Goal: Task Accomplishment & Management: Manage account settings

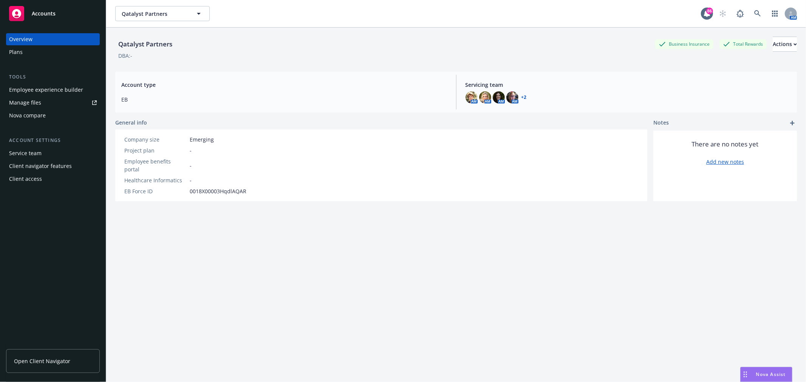
click at [40, 88] on div "Employee experience builder" at bounding box center [46, 90] width 74 height 12
drag, startPoint x: 117, startPoint y: 44, endPoint x: 206, endPoint y: 40, distance: 88.9
click at [206, 40] on div "Qatalyst Partners Business Insurance Total Rewards Actions" at bounding box center [455, 44] width 681 height 15
copy div "Qatalyst Partners"
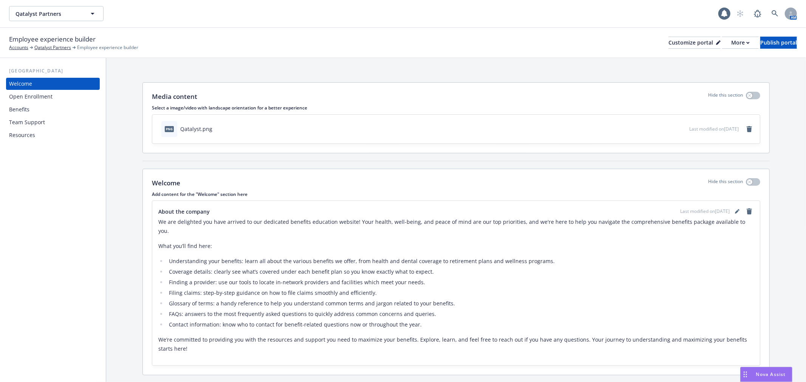
click at [16, 111] on div "Benefits" at bounding box center [19, 109] width 20 height 12
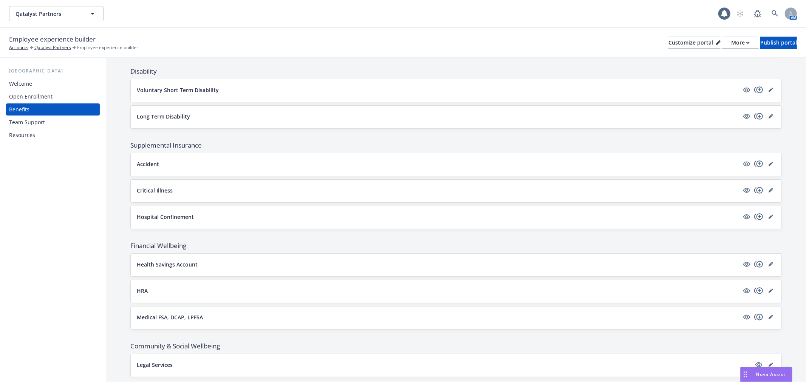
scroll to position [486, 0]
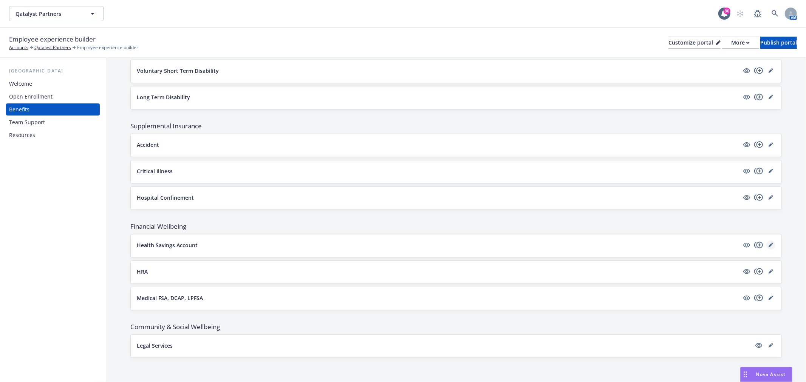
click at [768, 246] on icon "editPencil" at bounding box center [770, 245] width 5 height 5
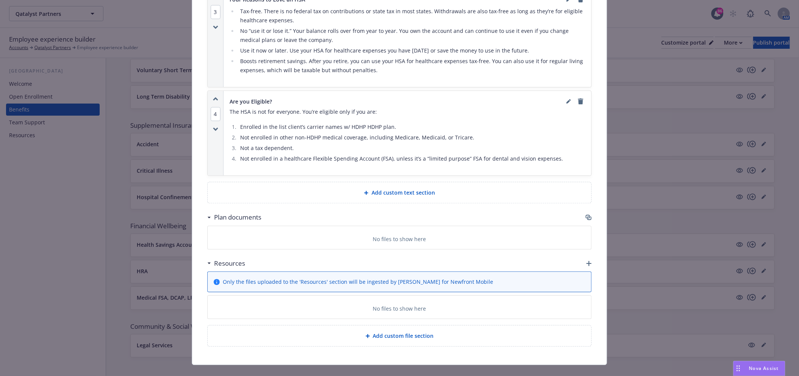
scroll to position [694, 0]
click at [404, 187] on div "Add custom text section" at bounding box center [400, 192] width 384 height 21
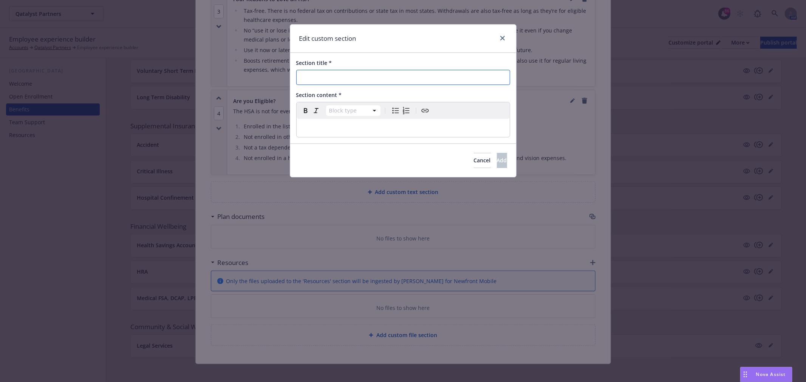
click at [372, 80] on input "Section title *" at bounding box center [403, 77] width 214 height 15
paste input "How The HSA Plan Works"
type input "How The HSA Plan Works"
select select "paragraph"
click at [312, 125] on p "editable markdown" at bounding box center [403, 128] width 204 height 9
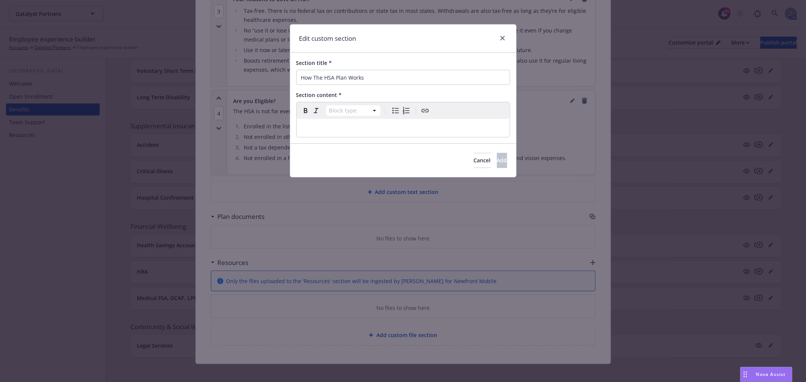
select select
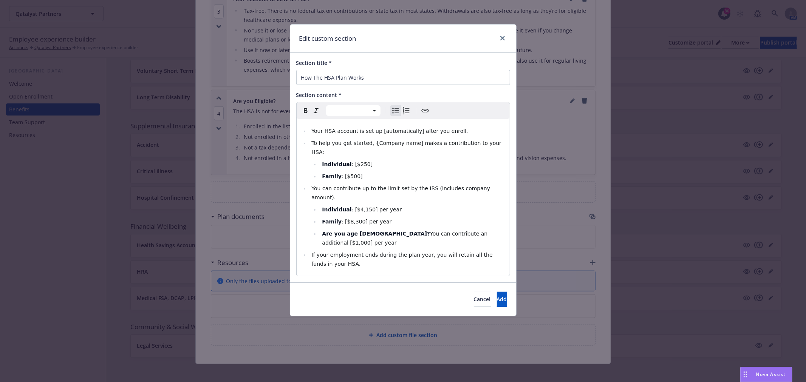
click at [361, 161] on span ": [$250]" at bounding box center [362, 164] width 21 height 6
click at [378, 146] on span "To help you get started, {Company name] makes a contribution to your HSA:" at bounding box center [406, 147] width 191 height 15
drag, startPoint x: 368, startPoint y: 142, endPoint x: 406, endPoint y: 142, distance: 38.9
click at [406, 142] on span "To help you get started, {Company name] makes a contribution to your HSA:" at bounding box center [406, 147] width 191 height 15
click at [497, 296] on span "Add" at bounding box center [502, 299] width 10 height 7
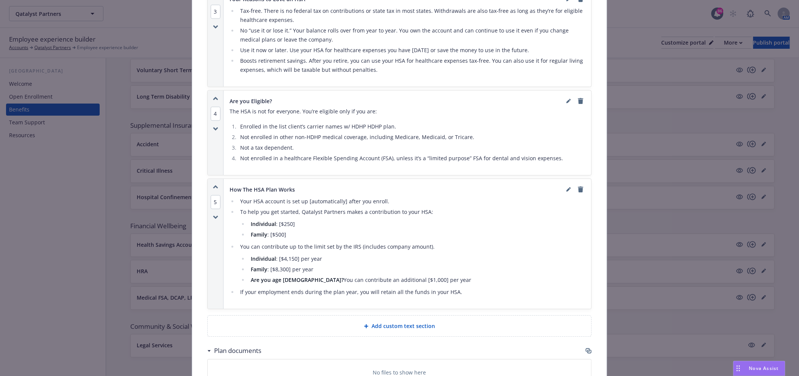
click at [213, 188] on icon "button" at bounding box center [215, 187] width 5 height 4
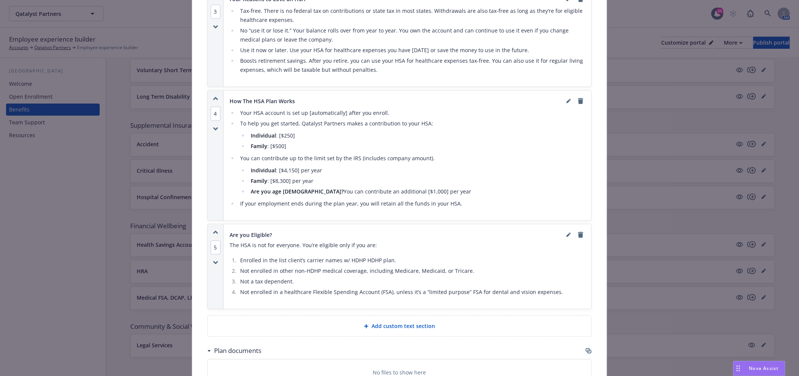
click at [213, 95] on div "4" at bounding box center [216, 155] width 16 height 130
click at [213, 99] on icon "button" at bounding box center [215, 98] width 4 height 2
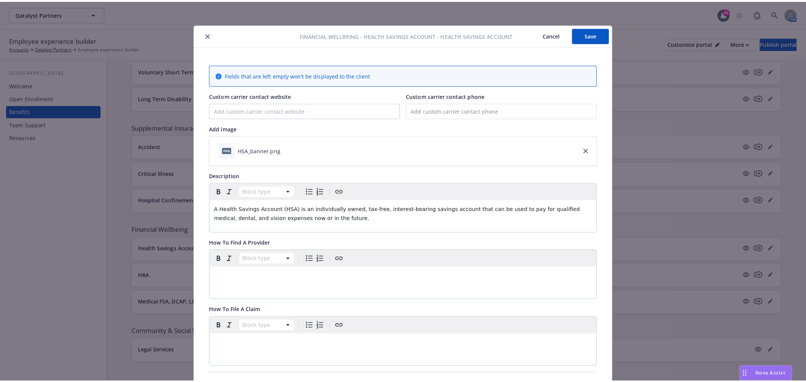
scroll to position [0, 0]
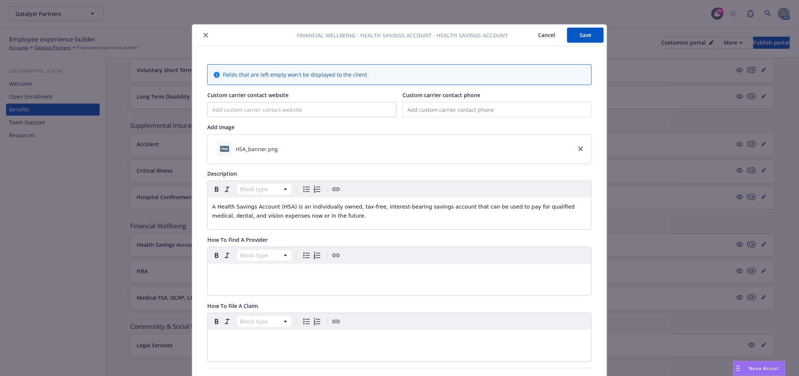
click at [587, 34] on button "Save" at bounding box center [585, 35] width 37 height 15
click at [205, 31] on button "close" at bounding box center [205, 35] width 9 height 9
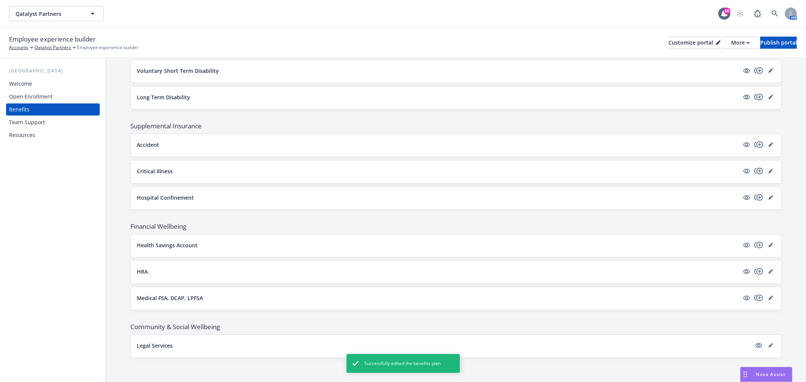
click at [230, 244] on button "Health Savings Account" at bounding box center [438, 245] width 602 height 8
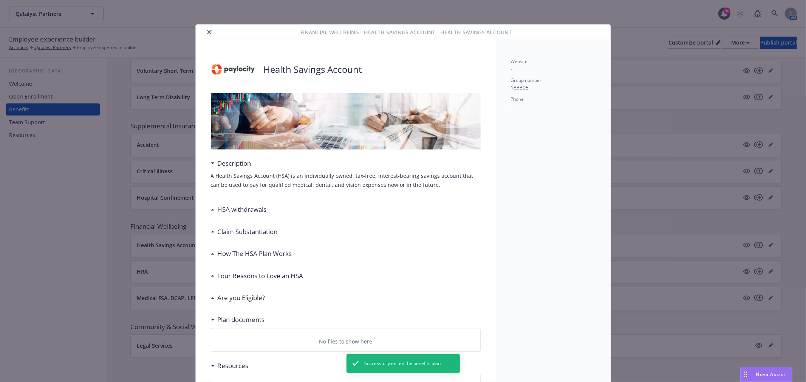
click at [241, 238] on div "Claim Substantiation" at bounding box center [346, 232] width 270 height 16
click at [237, 255] on h3 "How The HSA Plan Works" at bounding box center [255, 254] width 74 height 10
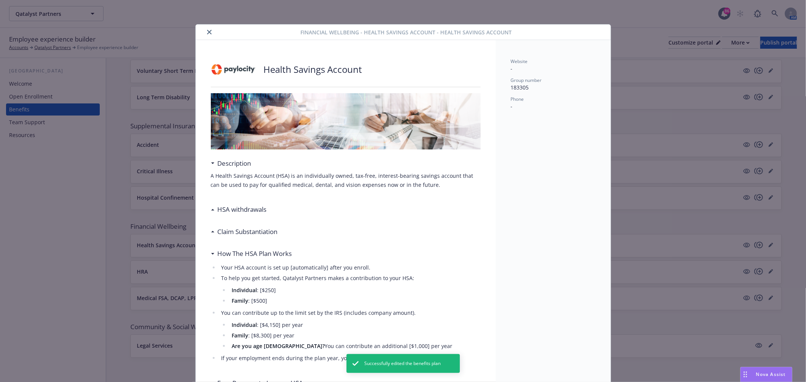
click at [241, 238] on div "Claim Substantiation" at bounding box center [346, 232] width 270 height 16
click at [207, 31] on icon "close" at bounding box center [209, 32] width 5 height 5
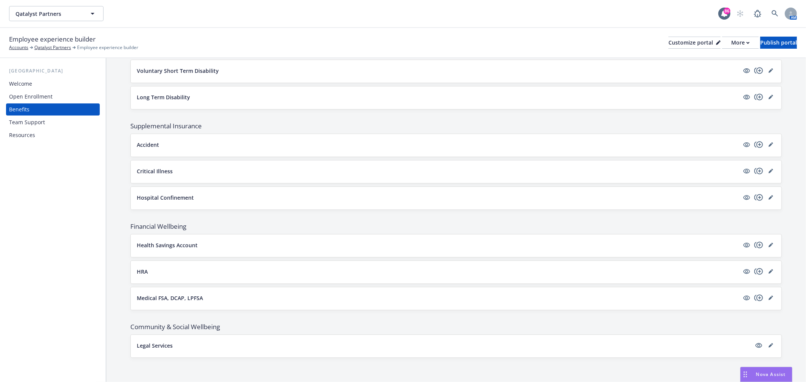
click at [197, 242] on button "Health Savings Account" at bounding box center [438, 245] width 602 height 8
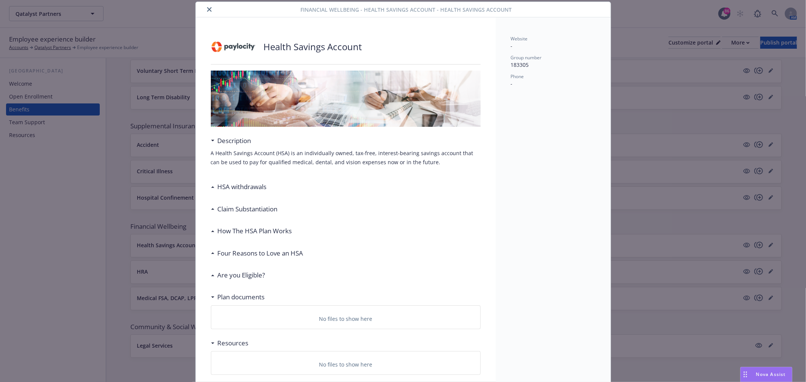
scroll to position [58, 0]
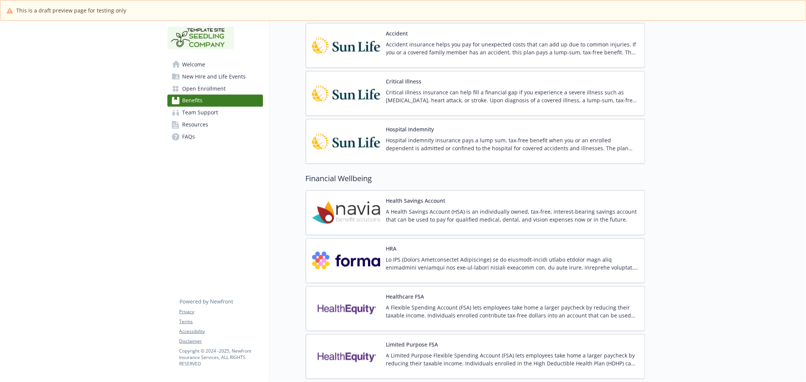
click at [367, 213] on img at bounding box center [346, 213] width 68 height 32
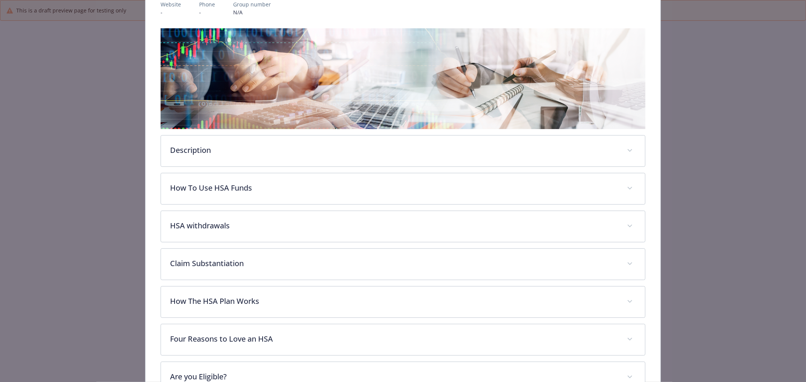
scroll to position [107, 0]
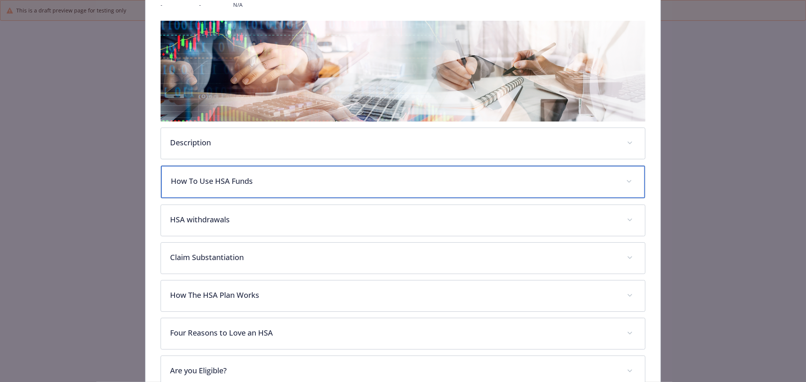
click at [329, 167] on div "How To Use HSA Funds" at bounding box center [403, 182] width 484 height 32
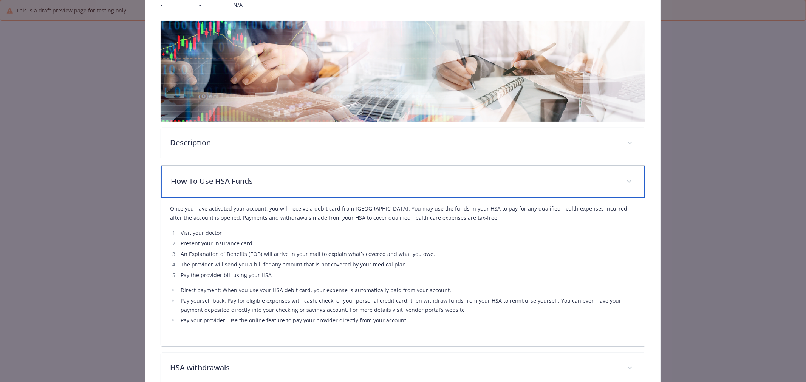
click at [421, 181] on p "How To Use HSA Funds" at bounding box center [394, 181] width 446 height 11
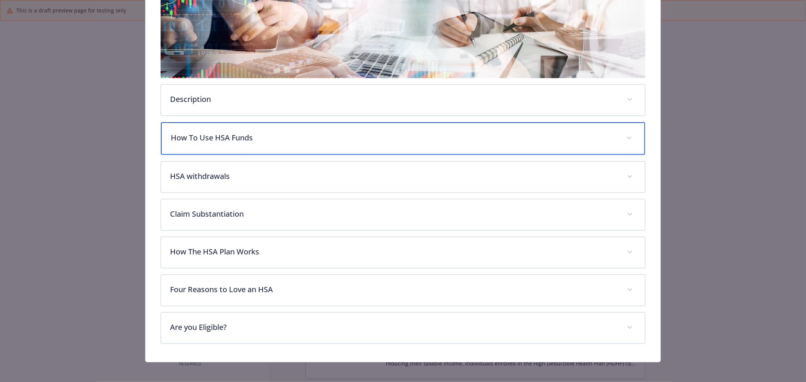
scroll to position [153, 0]
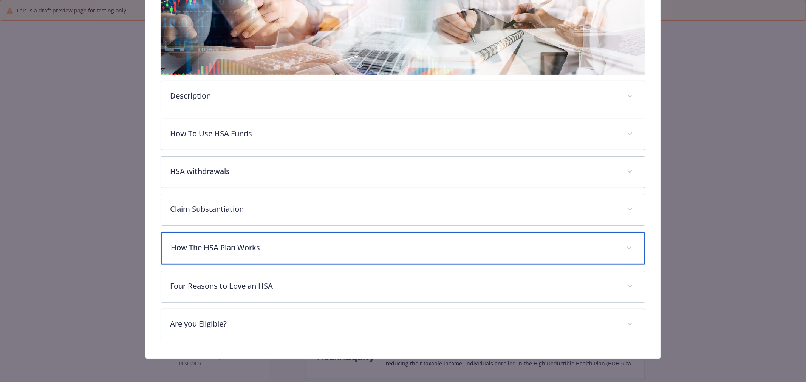
click at [402, 244] on p "How The HSA Plan Works" at bounding box center [394, 247] width 446 height 11
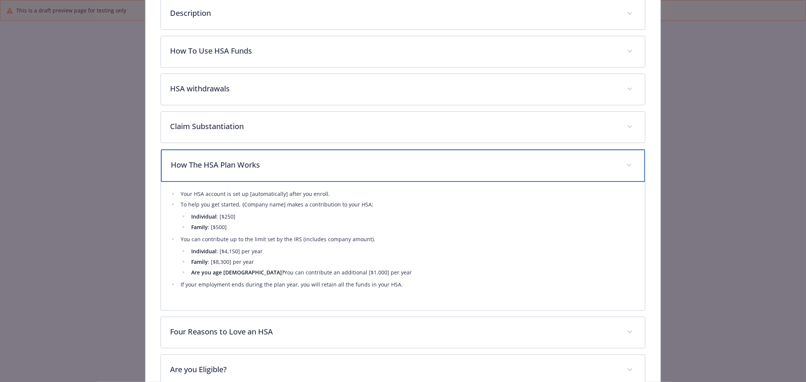
scroll to position [237, 0]
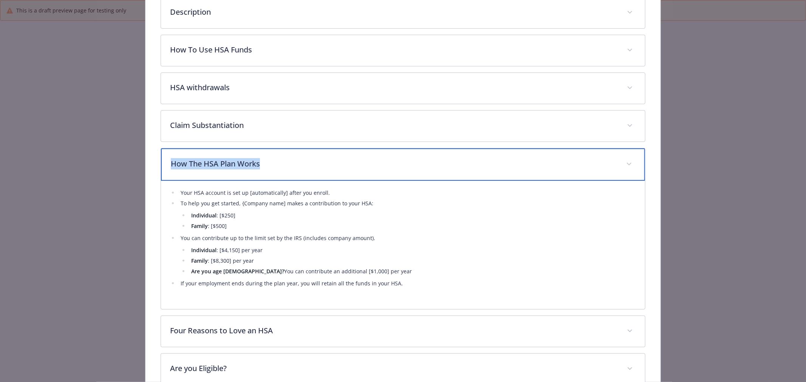
drag, startPoint x: 161, startPoint y: 162, endPoint x: 293, endPoint y: 161, distance: 132.2
click at [293, 161] on div "How The HSA Plan Works" at bounding box center [403, 164] width 484 height 32
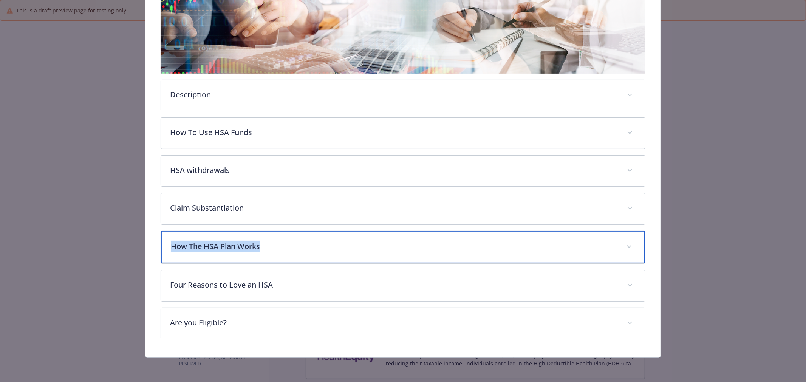
copy p "How The HSA Plan Works"
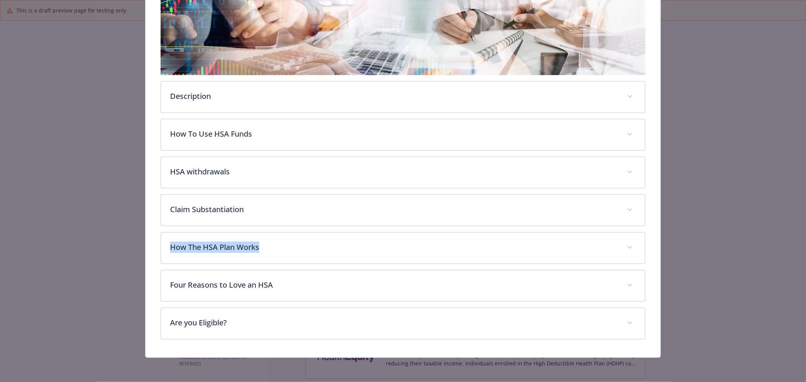
click at [241, 263] on div "How The HSA Plan Works Your HSA account is set up [automatically] after you enr…" at bounding box center [403, 248] width 485 height 32
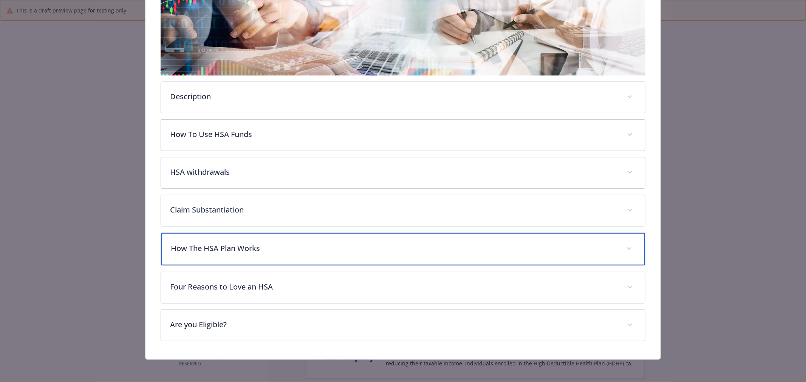
click at [267, 243] on p "How The HSA Plan Works" at bounding box center [394, 248] width 446 height 11
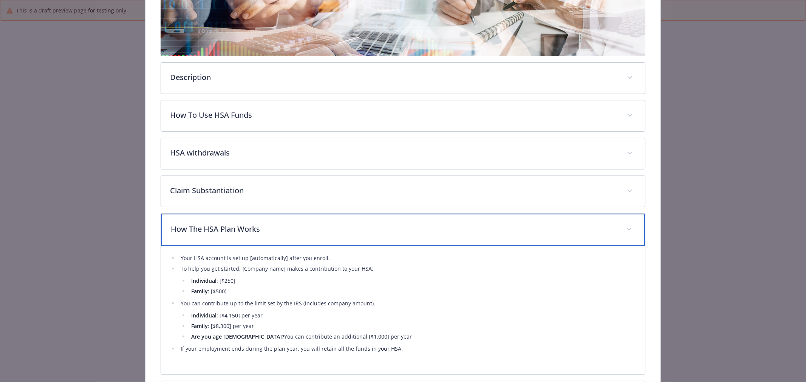
scroll to position [195, 0]
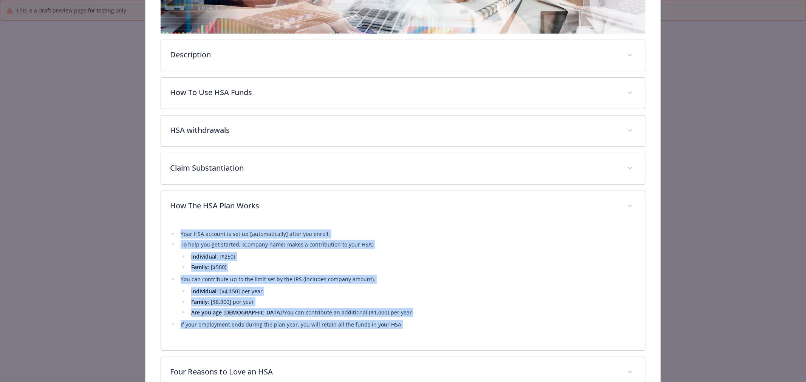
drag, startPoint x: 163, startPoint y: 231, endPoint x: 459, endPoint y: 321, distance: 309.6
click at [459, 321] on div "Your HSA account is set up [automatically] after you enroll. To help you get st…" at bounding box center [403, 286] width 484 height 128
copy ul "Your HSA account is set up [automatically] after you enroll. To help you get st…"
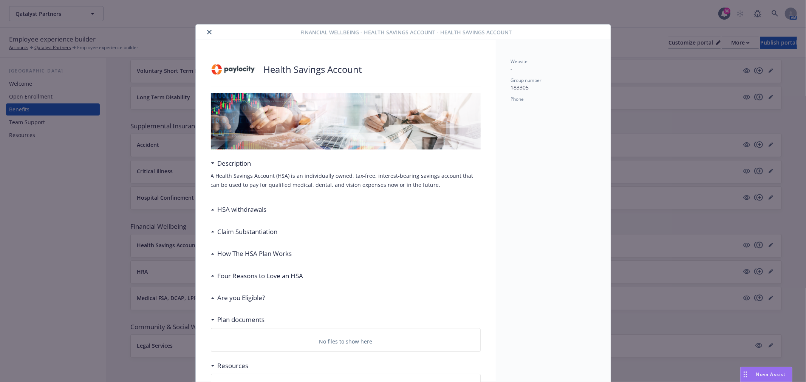
click at [205, 34] on button "close" at bounding box center [209, 32] width 9 height 9
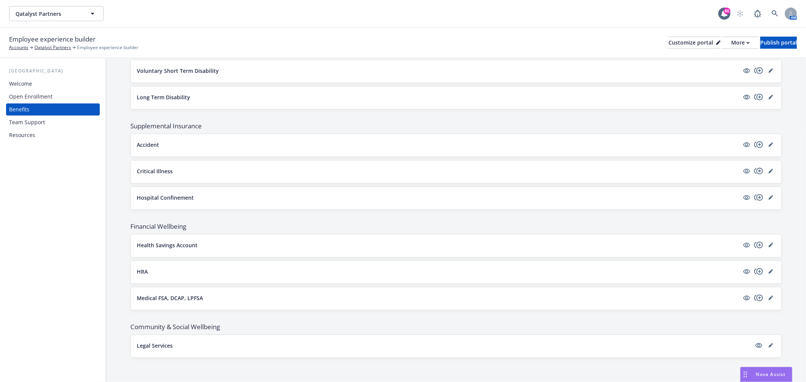
click at [24, 93] on div "Open Enrollment" at bounding box center [30, 97] width 43 height 12
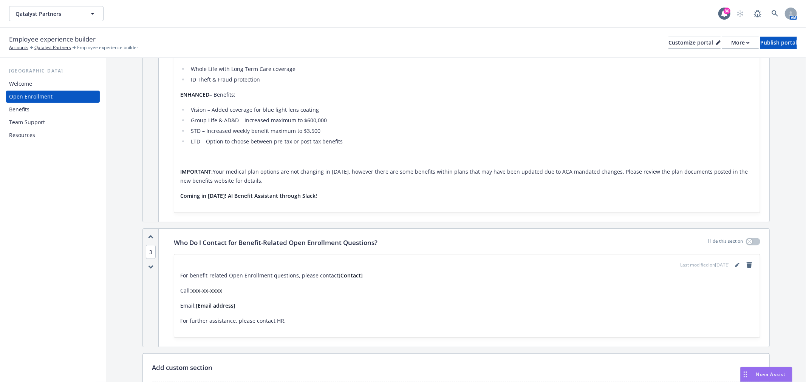
scroll to position [522, 0]
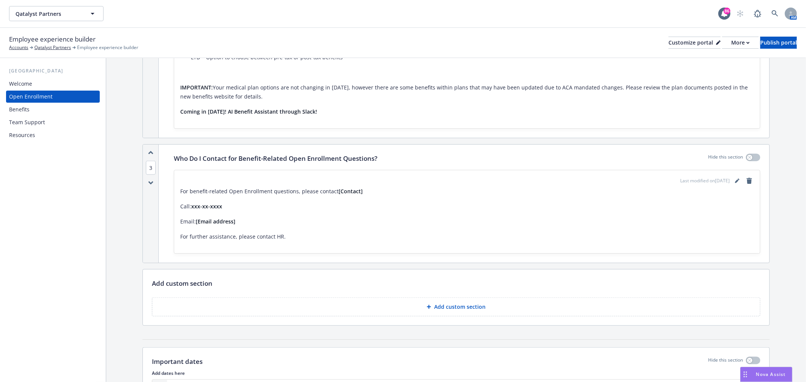
click at [52, 118] on div "Team Support" at bounding box center [53, 122] width 88 height 12
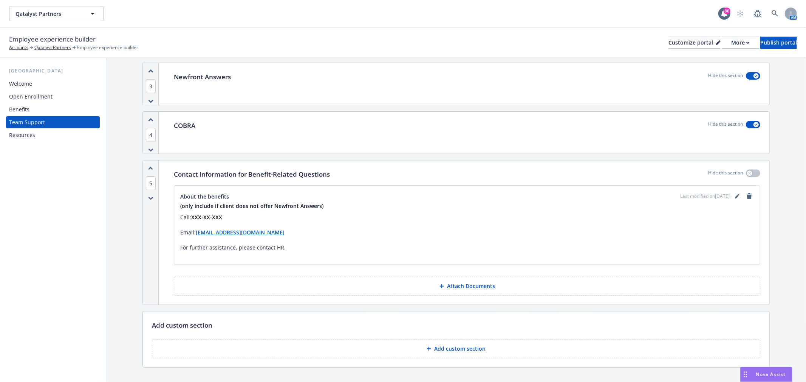
scroll to position [210, 0]
click at [28, 79] on div "Welcome" at bounding box center [20, 84] width 23 height 12
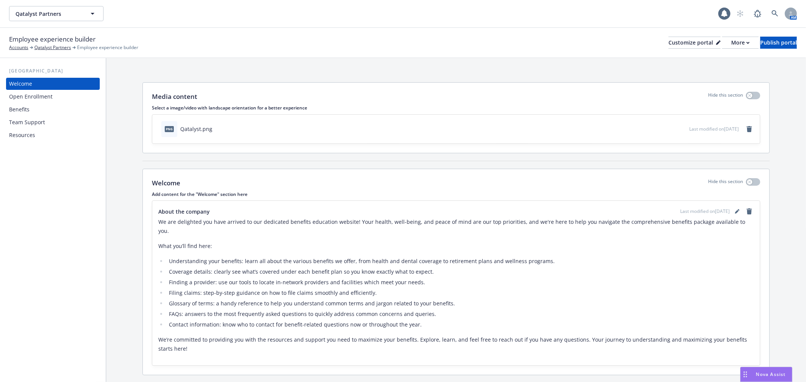
click at [25, 97] on div "Open Enrollment" at bounding box center [30, 97] width 43 height 12
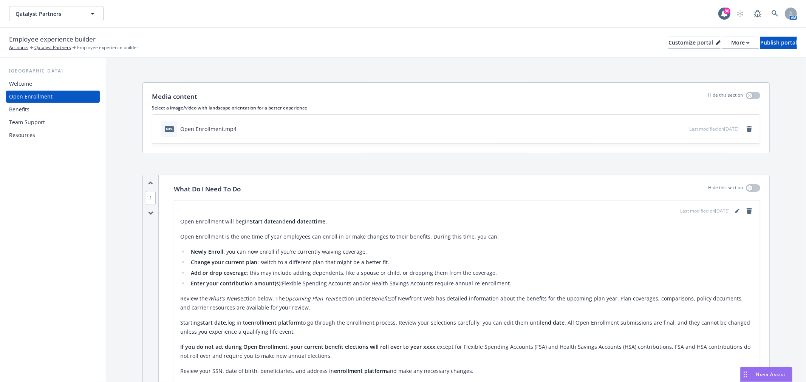
scroll to position [210, 0]
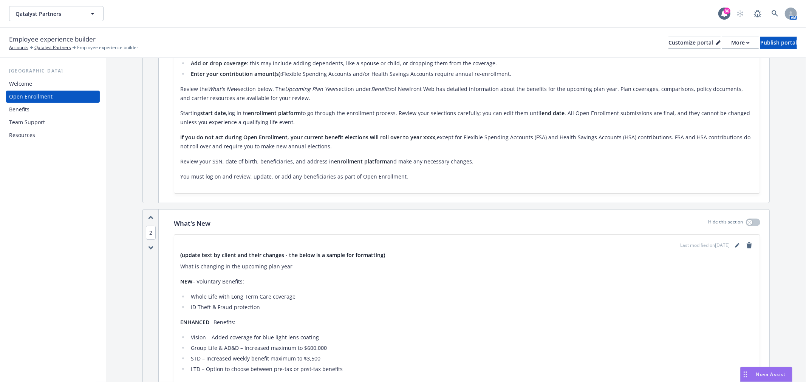
click at [479, 380] on p "​​" at bounding box center [466, 384] width 573 height 9
click at [45, 113] on div "Benefits" at bounding box center [53, 109] width 88 height 12
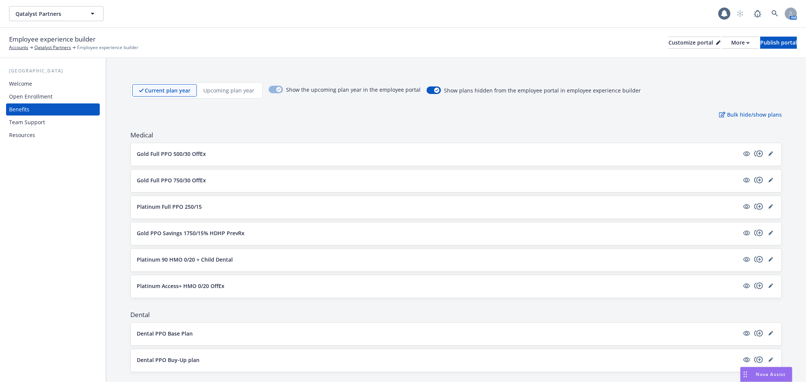
click at [35, 125] on div "Team Support" at bounding box center [27, 122] width 36 height 12
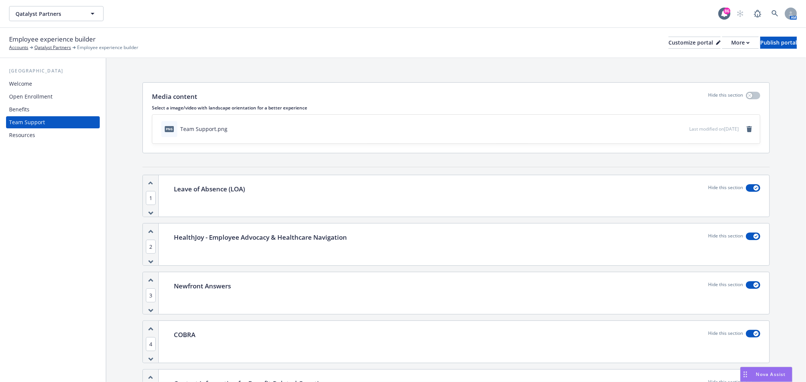
click at [57, 96] on div "Open Enrollment" at bounding box center [53, 97] width 88 height 12
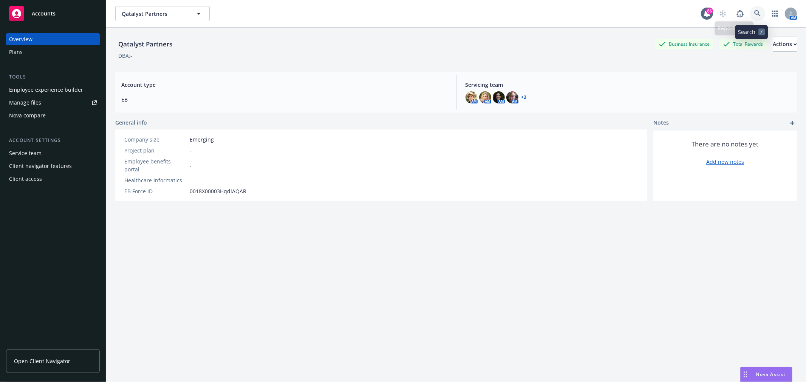
click at [757, 12] on link at bounding box center [757, 13] width 15 height 15
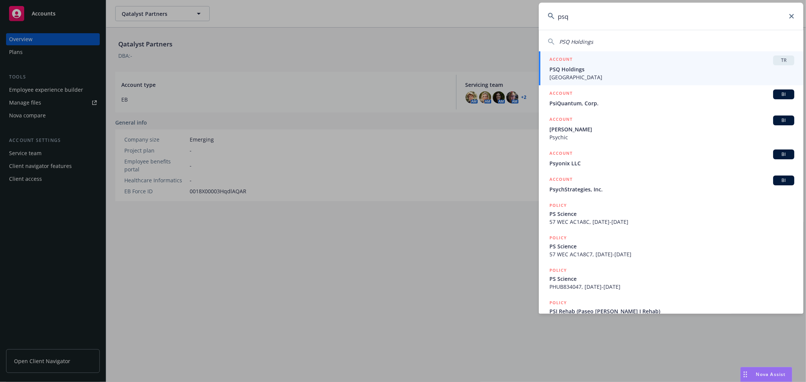
type input "psq"
click at [776, 61] on span "TR" at bounding box center [783, 60] width 15 height 7
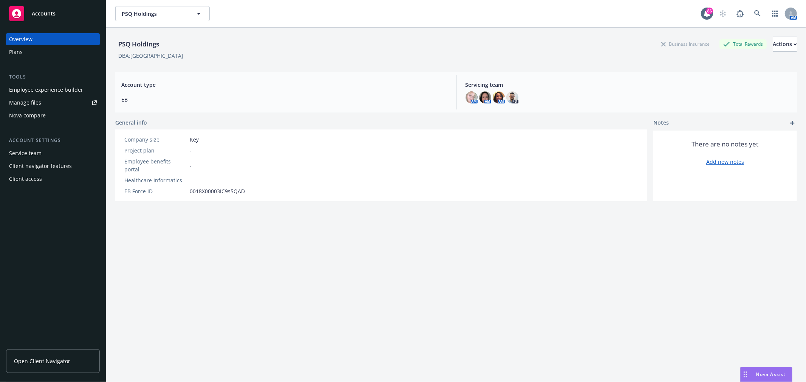
click at [39, 91] on div "Employee experience builder" at bounding box center [46, 90] width 74 height 12
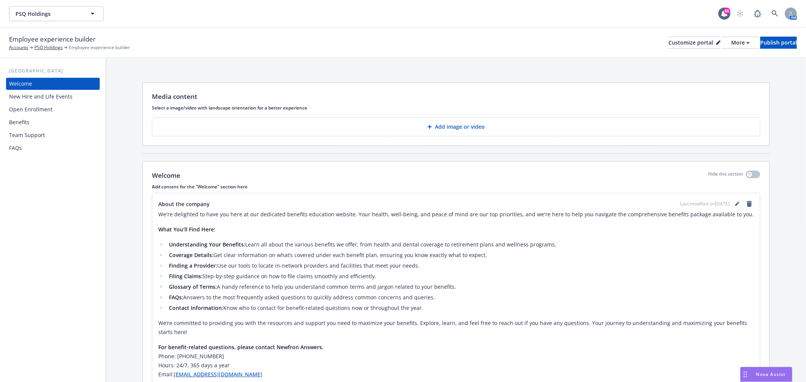
click at [59, 97] on div "New Hire and Life Events" at bounding box center [40, 97] width 63 height 12
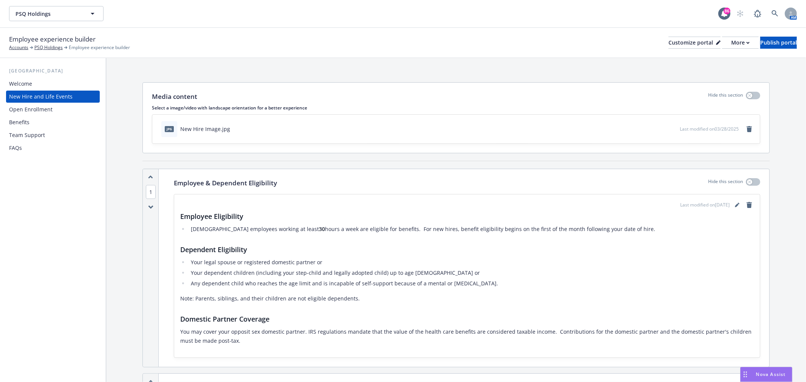
click at [19, 105] on div "Open Enrollment" at bounding box center [30, 109] width 43 height 12
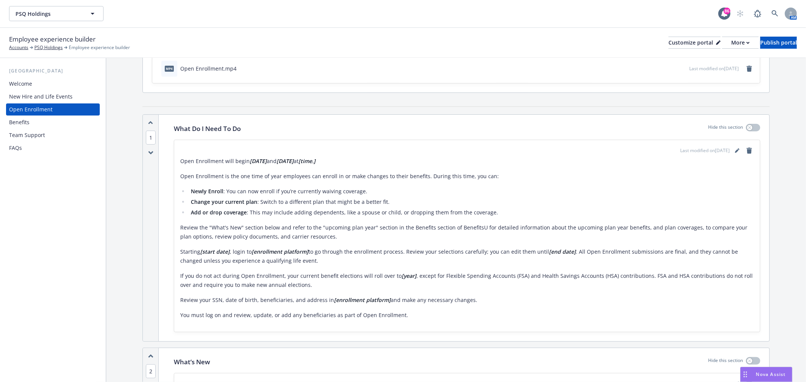
scroll to position [42, 0]
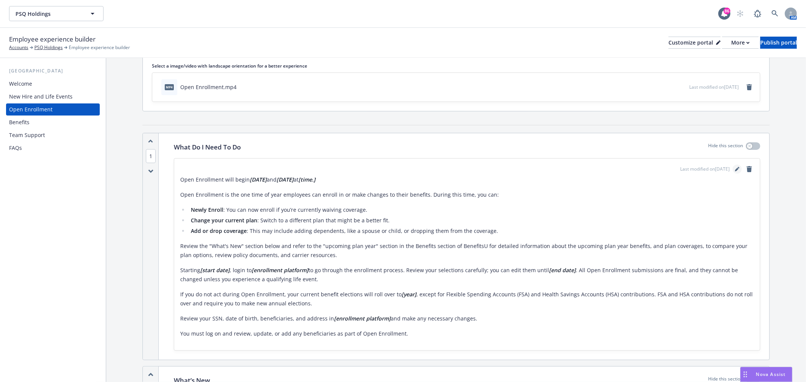
click at [735, 167] on icon "editPencil" at bounding box center [737, 169] width 5 height 5
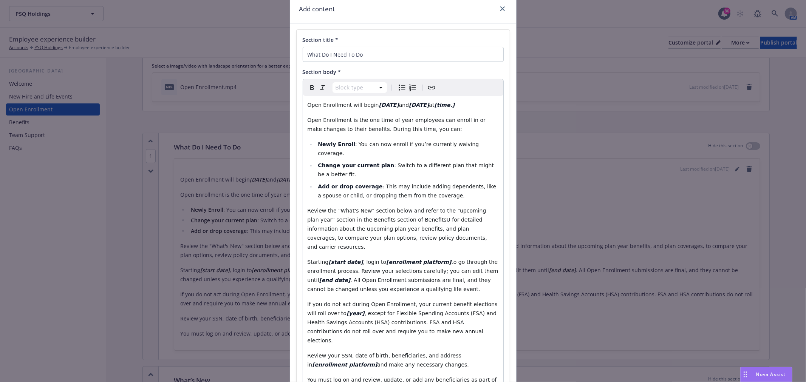
scroll to position [0, 0]
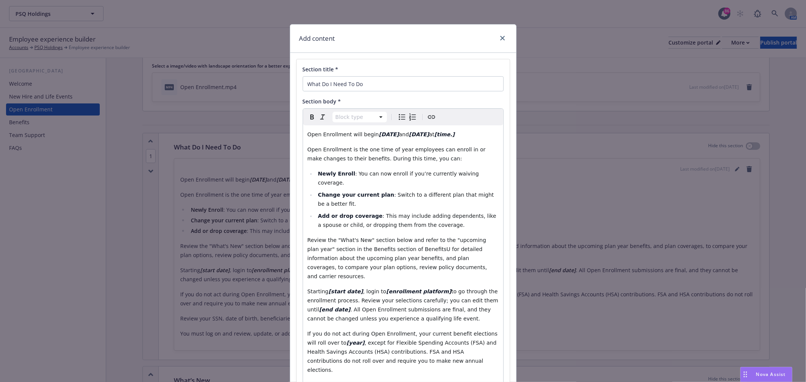
click at [503, 34] on div at bounding box center [501, 39] width 12 height 10
click at [500, 36] on icon "close" at bounding box center [502, 38] width 5 height 5
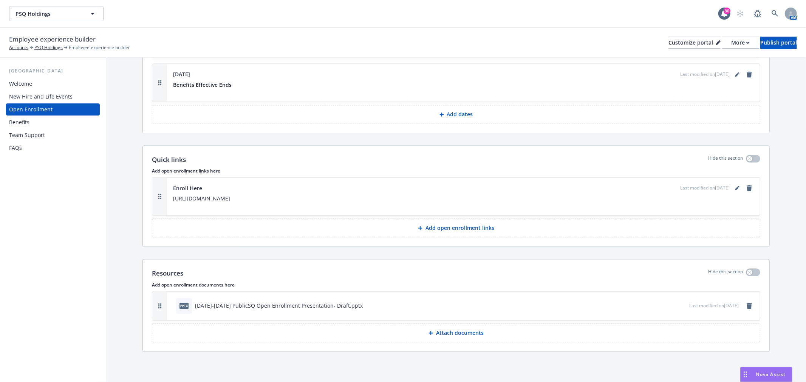
scroll to position [1376, 0]
click at [208, 199] on p "https://app.rippling.com/sign-in/id" at bounding box center [463, 198] width 581 height 9
click at [732, 185] on link "editPencil" at bounding box center [736, 188] width 9 height 9
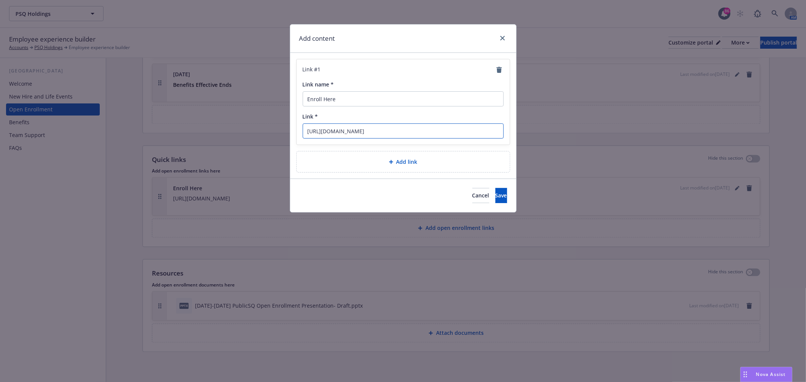
click at [363, 131] on input "https://app.rippling.com/sign-in/id" at bounding box center [403, 131] width 201 height 15
click at [371, 130] on input "https://app.rippling.com/sign-in/id" at bounding box center [403, 131] width 201 height 15
click at [503, 39] on icon "close" at bounding box center [502, 38] width 5 height 5
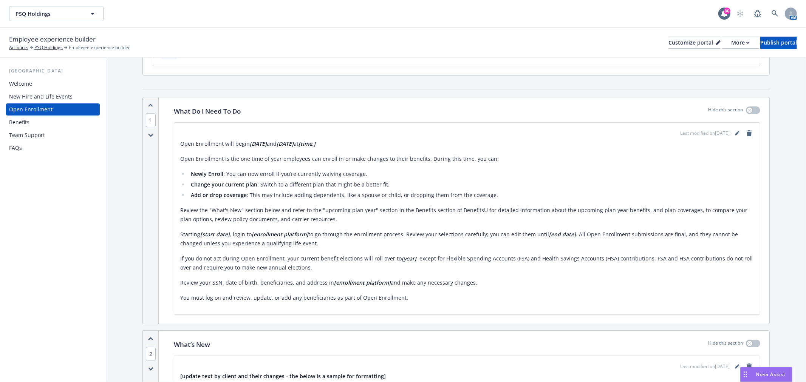
scroll to position [0, 0]
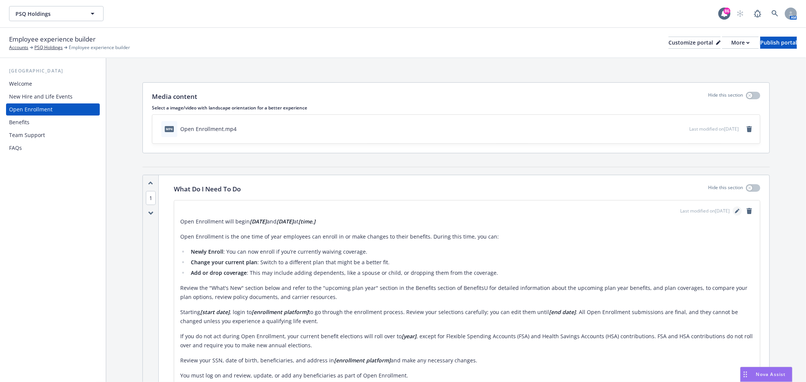
click at [732, 208] on link "editPencil" at bounding box center [736, 211] width 9 height 9
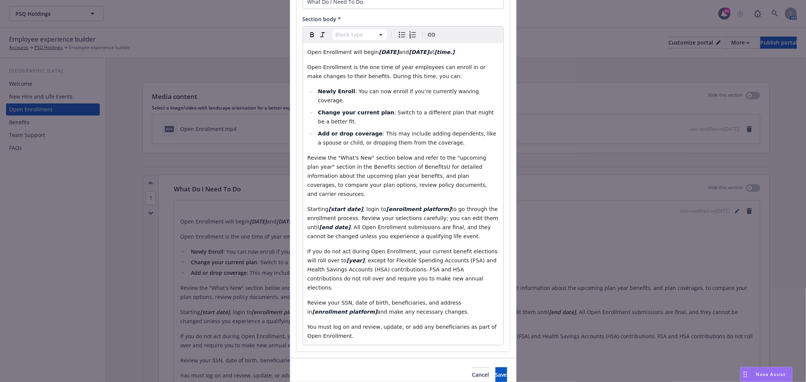
scroll to position [84, 0]
select select "paragraph"
drag, startPoint x: 375, startPoint y: 190, endPoint x: 428, endPoint y: 184, distance: 53.2
click at [428, 184] on div "Open Enrollment will begin 09/03/2025 and 09/12/2025 at [time.] Open Enrollment…" at bounding box center [403, 193] width 200 height 302
click at [383, 51] on strong "[DATE]" at bounding box center [389, 51] width 20 height 6
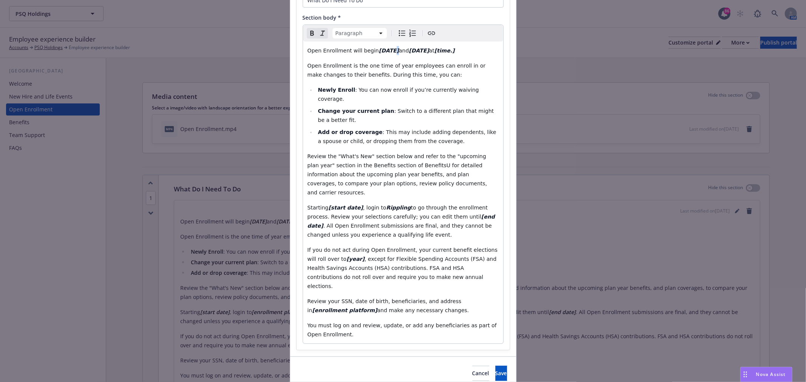
click at [383, 51] on strong "[DATE]" at bounding box center [389, 51] width 20 height 6
copy strong "/"
click at [379, 48] on strong "[DATE]" at bounding box center [389, 51] width 20 height 6
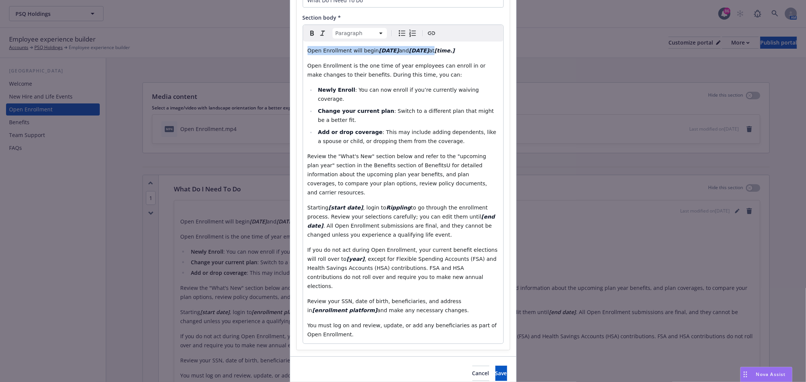
copy p "Open Enrollment will begin 09/03/2025 and 09/12/2025 at"
click at [379, 51] on strong "[DATE]" at bounding box center [389, 51] width 20 height 6
drag, startPoint x: 371, startPoint y: 51, endPoint x: 395, endPoint y: 51, distance: 23.8
click at [395, 51] on strong "[DATE]" at bounding box center [389, 51] width 20 height 6
click at [379, 52] on strong "[DATE]" at bounding box center [389, 51] width 20 height 6
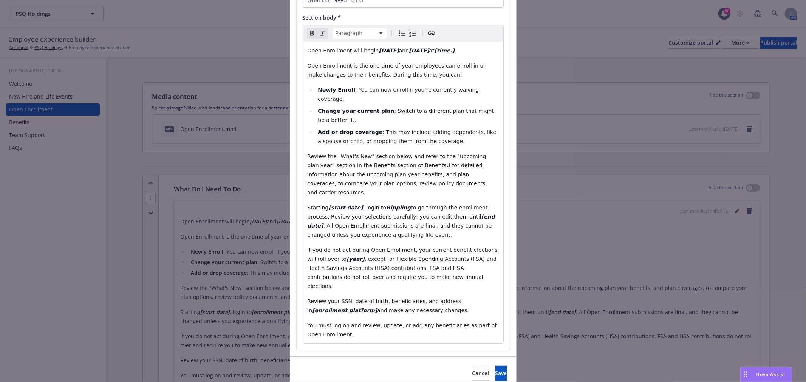
drag, startPoint x: 369, startPoint y: 50, endPoint x: 397, endPoint y: 48, distance: 27.6
click at [397, 48] on strong "[DATE]" at bounding box center [389, 51] width 20 height 6
copy strong "[DATE]"
drag, startPoint x: 326, startPoint y: 187, endPoint x: 351, endPoint y: 188, distance: 25.7
click at [351, 205] on strong "[start date]" at bounding box center [345, 208] width 34 height 6
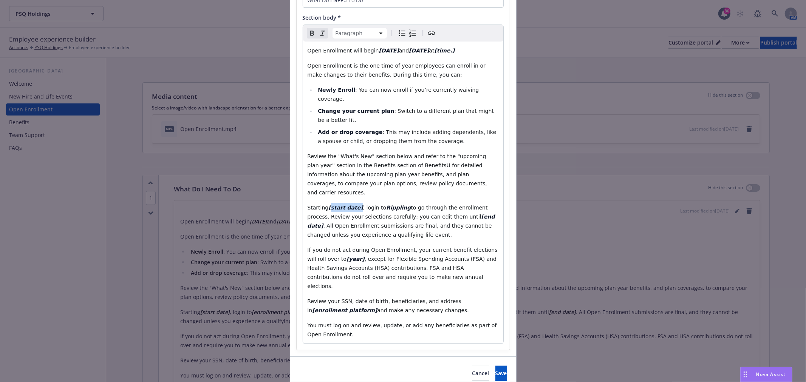
click at [328, 205] on strong "[start date]" at bounding box center [345, 208] width 34 height 6
drag, startPoint x: 413, startPoint y: 49, endPoint x: 432, endPoint y: 51, distance: 19.4
click at [429, 51] on strong "[DATE]" at bounding box center [419, 51] width 20 height 6
click at [414, 49] on strong "[DATE]" at bounding box center [419, 51] width 20 height 6
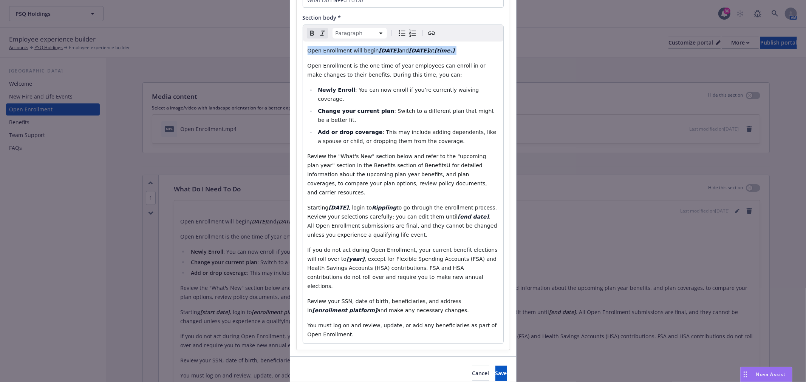
click at [414, 49] on strong "[DATE]" at bounding box center [419, 51] width 20 height 6
click at [426, 49] on strong "[DATE]" at bounding box center [419, 51] width 20 height 6
click at [409, 49] on strong "[DATE]" at bounding box center [419, 51] width 20 height 6
drag, startPoint x: 412, startPoint y: 49, endPoint x: 437, endPoint y: 46, distance: 25.4
click at [437, 46] on p "Open Enrollment will begin 09/03/2025 and 09/12/2025 at [time.]" at bounding box center [402, 50] width 191 height 9
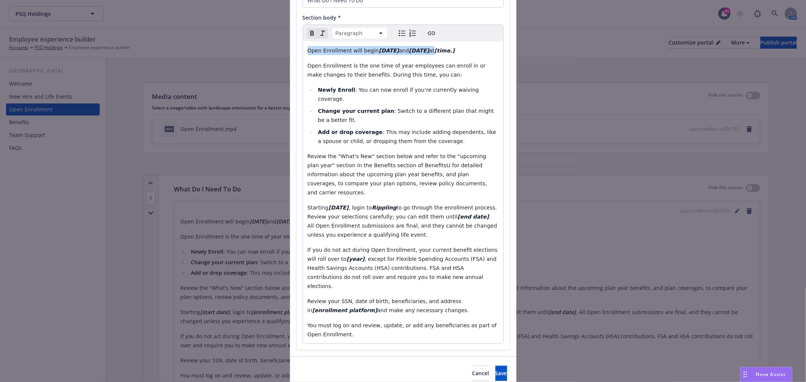
click at [428, 50] on strong "[DATE]" at bounding box center [419, 51] width 20 height 6
drag, startPoint x: 410, startPoint y: 48, endPoint x: 438, endPoint y: 48, distance: 28.0
click at [429, 48] on strong "[DATE]" at bounding box center [419, 51] width 20 height 6
copy strong "[DATE]"
click at [457, 214] on strong "[end date]" at bounding box center [472, 217] width 31 height 6
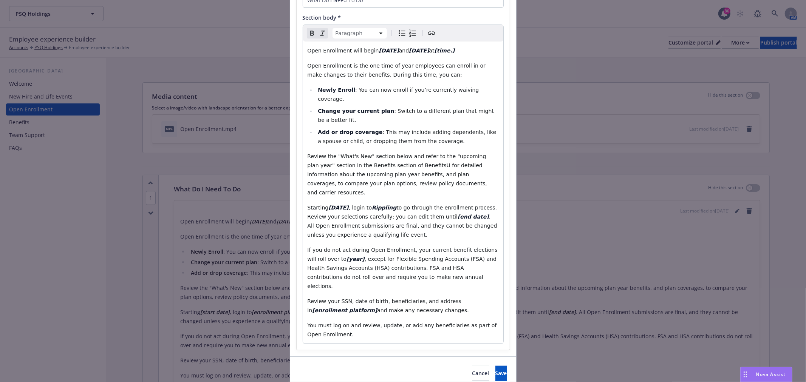
click at [457, 214] on strong "[end date]" at bounding box center [472, 217] width 31 height 6
click at [499, 366] on button "Save" at bounding box center [501, 373] width 12 height 15
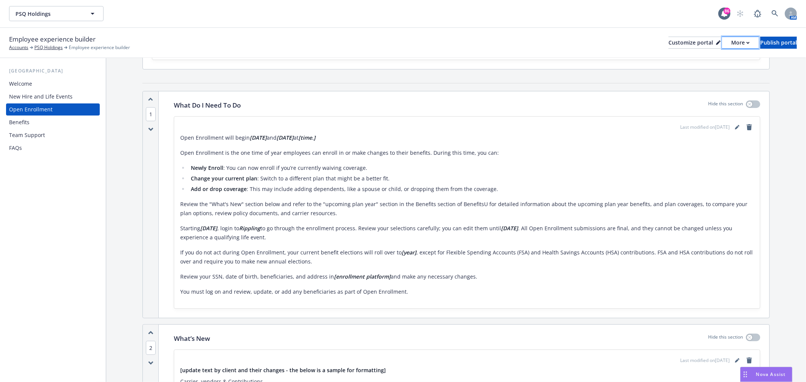
click at [731, 44] on div "More" at bounding box center [740, 42] width 19 height 11
click at [710, 61] on link "Copy preview link" at bounding box center [700, 59] width 69 height 15
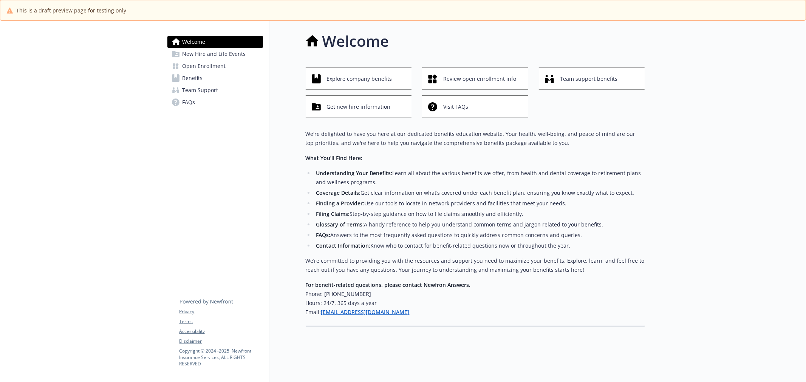
click at [199, 71] on span "Open Enrollment" at bounding box center [203, 66] width 43 height 12
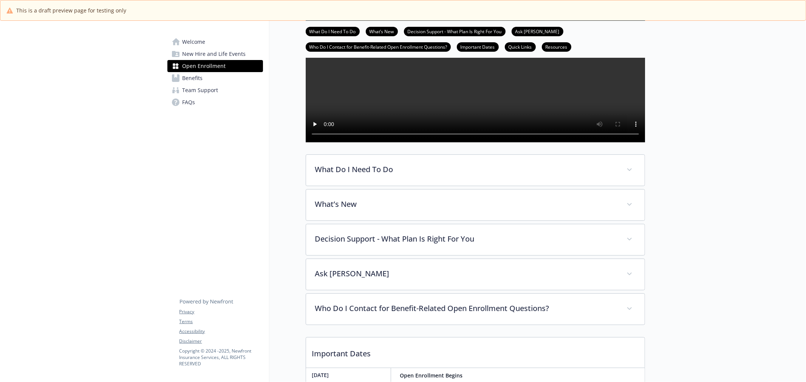
scroll to position [168, 0]
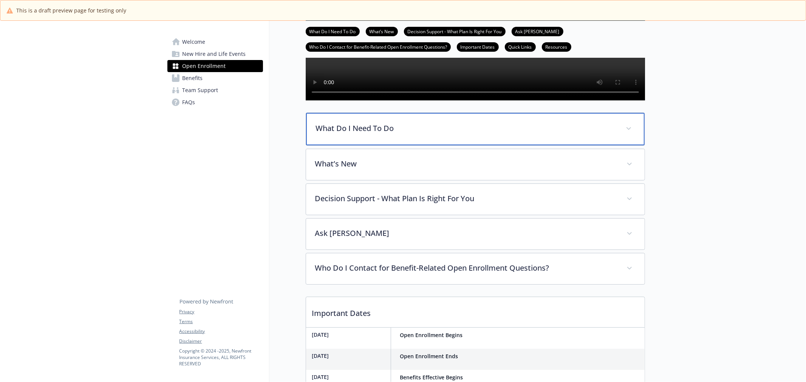
click at [460, 134] on p "What Do I Need To Do" at bounding box center [466, 128] width 301 height 11
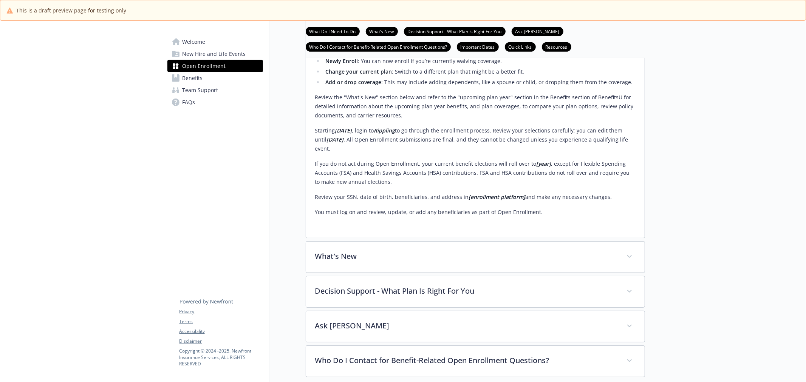
scroll to position [293, 0]
click at [550, 184] on p "If you do not act during Open Enrollment, your current benefit elections will r…" at bounding box center [475, 170] width 320 height 27
